Goal: Task Accomplishment & Management: Manage account settings

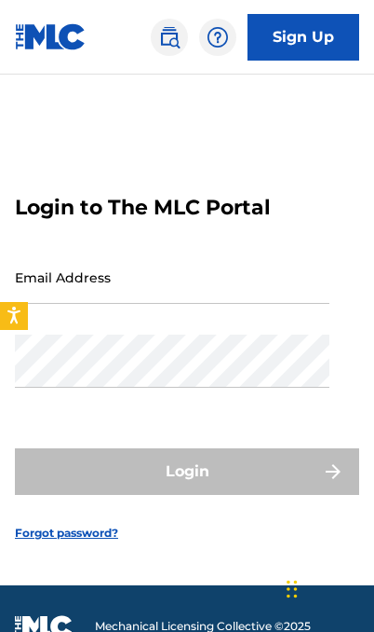
click at [170, 304] on input "Email Address" at bounding box center [172, 277] width 315 height 53
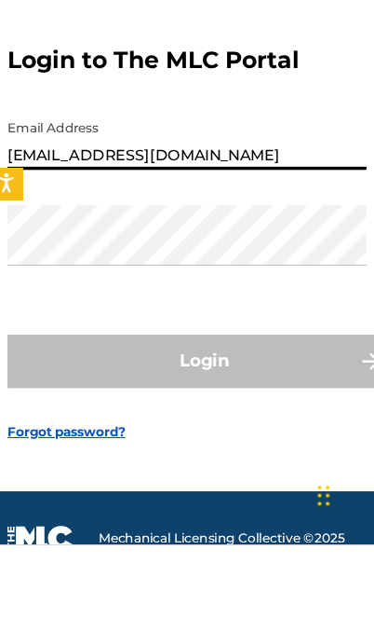
type input "[EMAIL_ADDRESS][DOMAIN_NAME]"
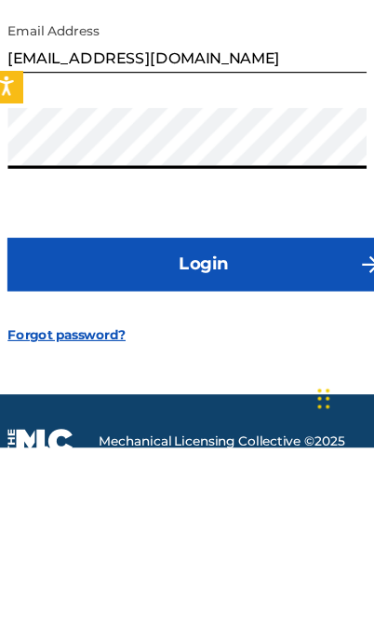
click at [223, 448] on button "Login" at bounding box center [187, 471] width 345 height 47
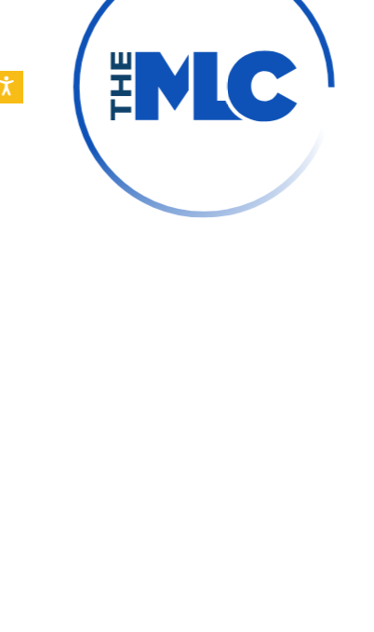
scroll to position [162, 0]
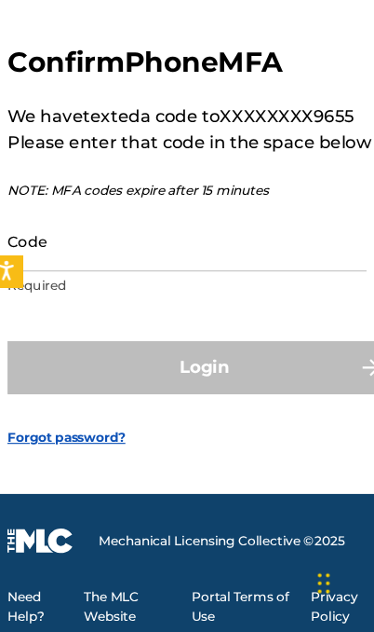
click at [168, 263] on input "Code" at bounding box center [172, 289] width 315 height 53
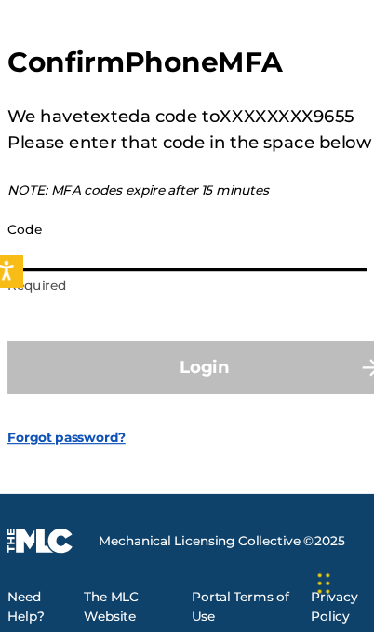
scroll to position [161, 0]
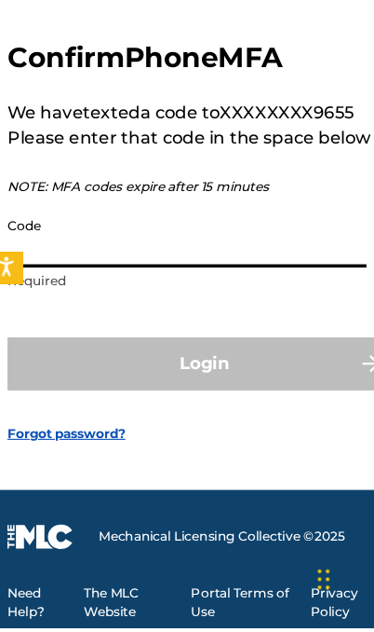
click at [150, 263] on input "Code" at bounding box center [172, 289] width 315 height 53
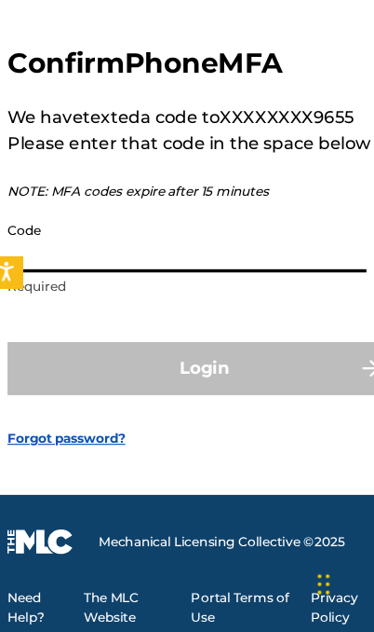
click at [49, 263] on input "Code" at bounding box center [172, 289] width 315 height 53
paste input "941233"
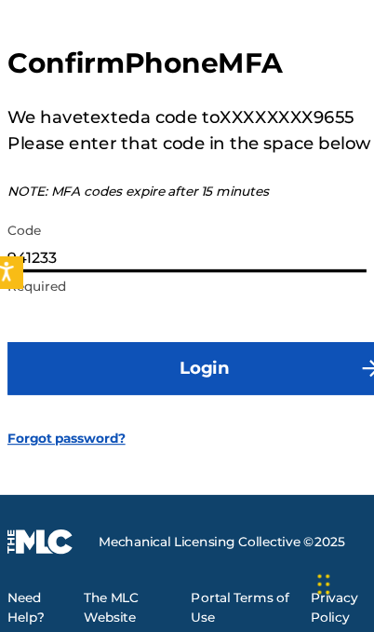
type input "941233"
click at [207, 376] on button "Login" at bounding box center [187, 399] width 345 height 47
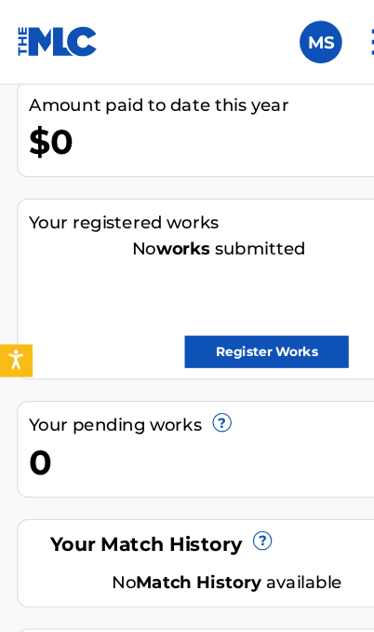
scroll to position [463, 0]
